Goal: Entertainment & Leisure: Browse casually

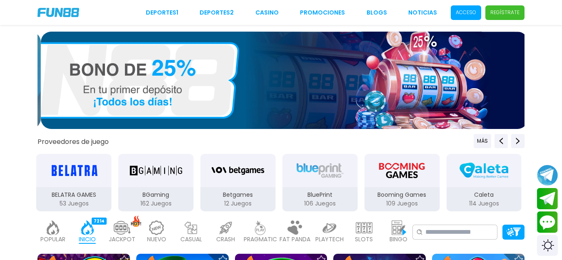
click at [462, 15] on p "Acceso" at bounding box center [466, 13] width 20 height 8
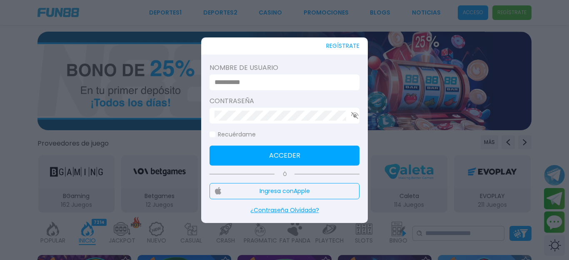
type input "********"
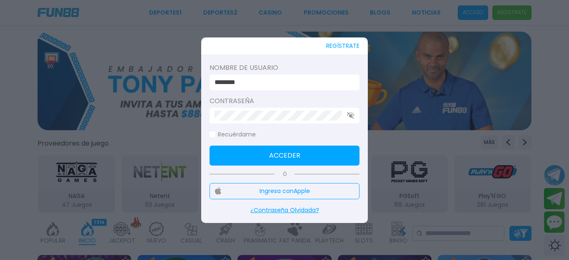
click at [318, 152] on button "Acceder" at bounding box center [285, 156] width 150 height 20
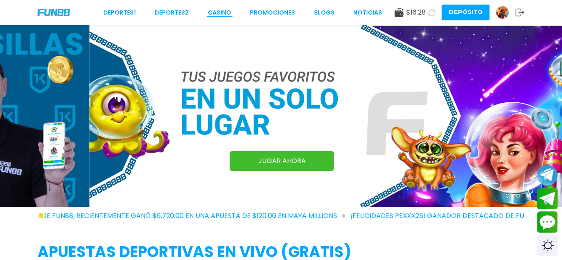
click at [218, 14] on link "CASINO" at bounding box center [219, 12] width 23 height 9
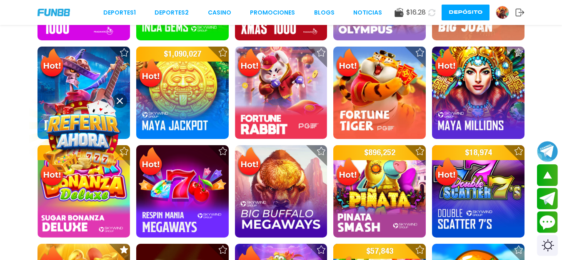
scroll to position [191, 0]
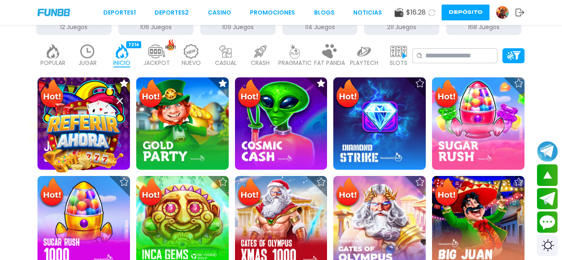
click at [294, 50] on img at bounding box center [295, 51] width 17 height 15
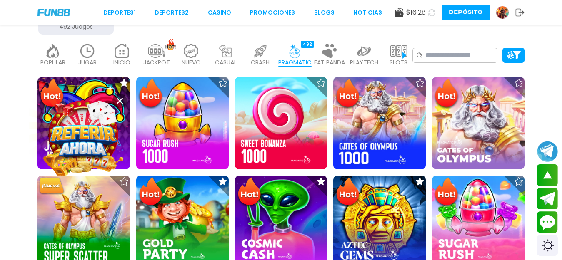
scroll to position [418, 0]
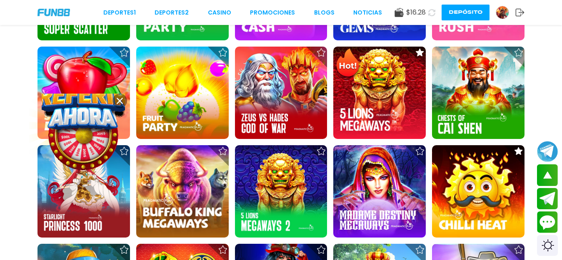
click at [121, 100] on use at bounding box center [120, 101] width 6 height 6
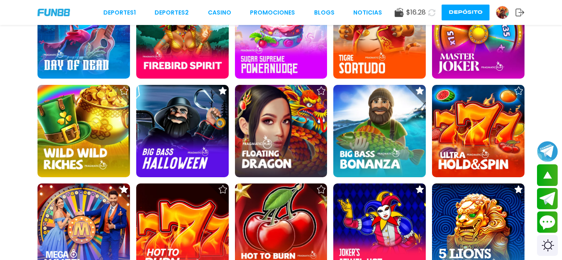
scroll to position [1101, 0]
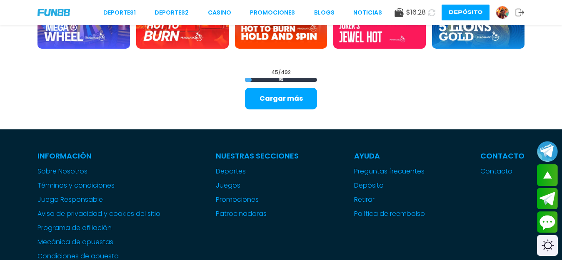
click at [269, 87] on div "45 / 492 9 % Cargar más" at bounding box center [281, 89] width 72 height 41
click at [269, 98] on button "Cargar más" at bounding box center [281, 99] width 72 height 22
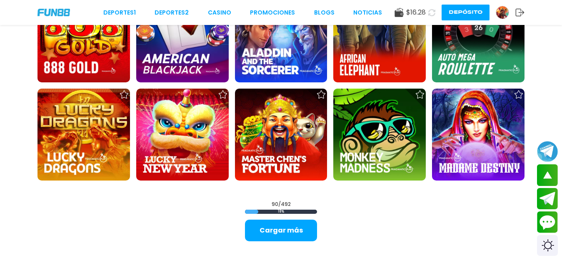
scroll to position [1810, 0]
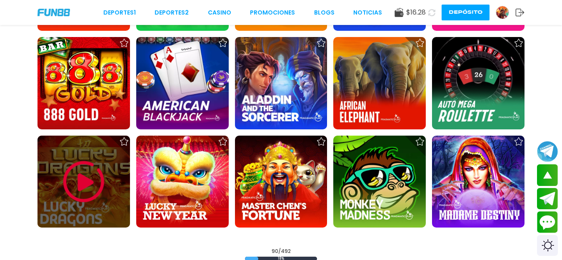
click at [62, 158] on img at bounding box center [84, 182] width 50 height 50
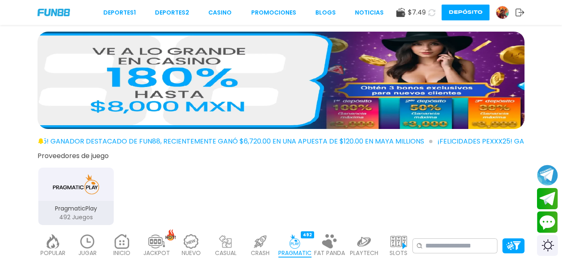
click at [83, 245] on img at bounding box center [87, 242] width 17 height 15
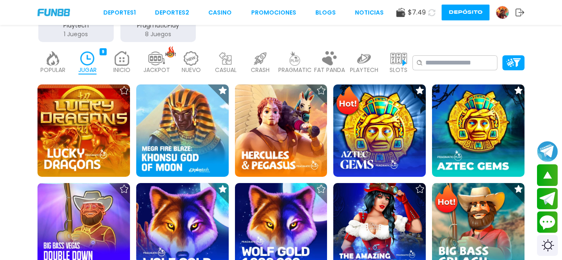
scroll to position [179, 0]
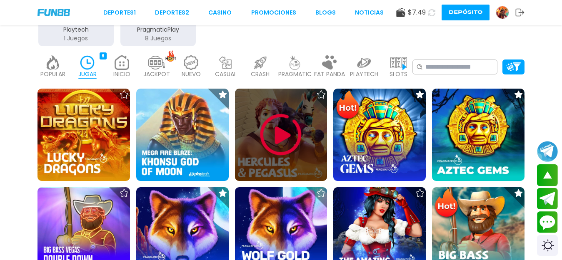
click at [289, 105] on div at bounding box center [281, 135] width 93 height 93
